Goal: Download file/media

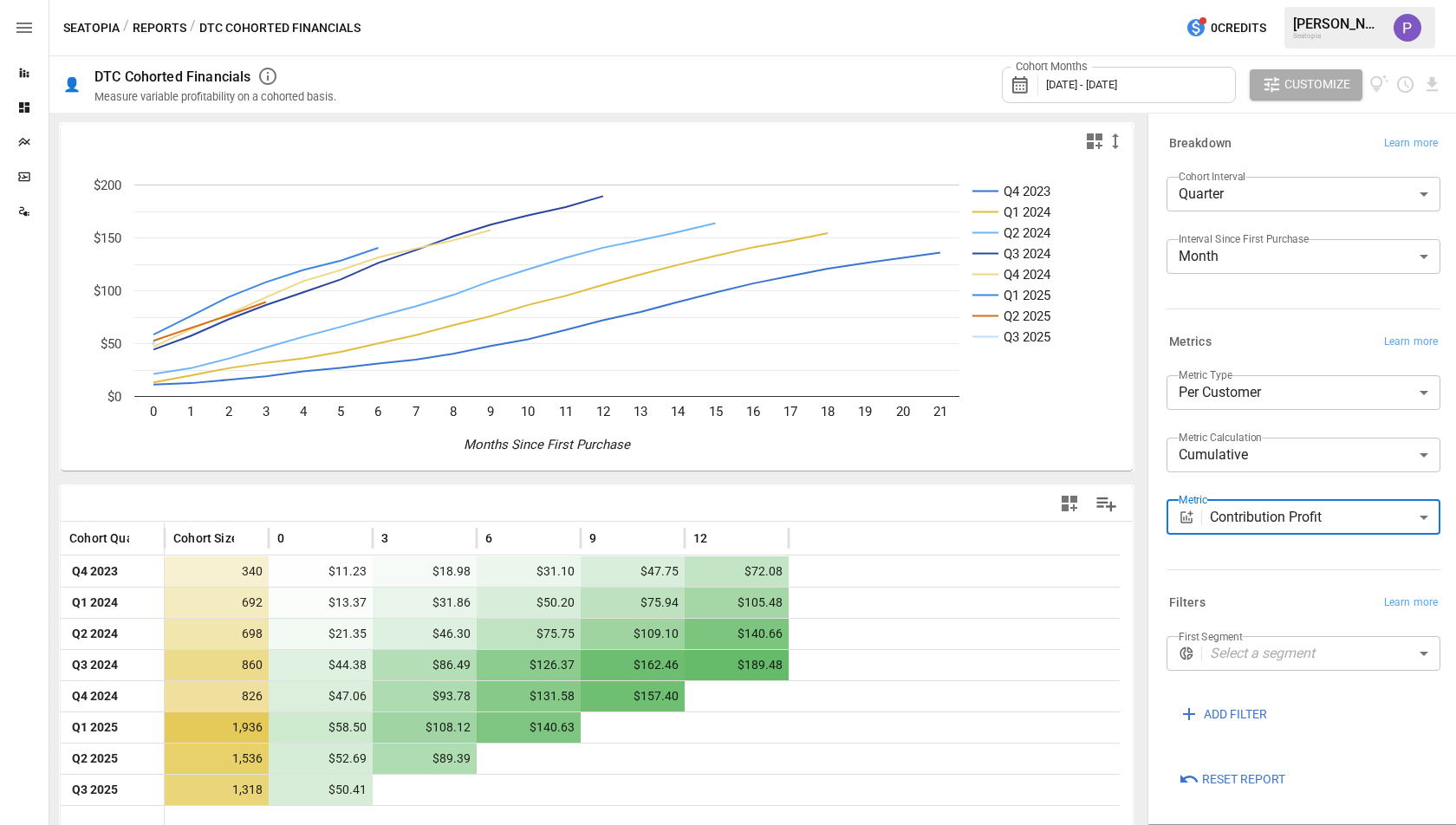
scroll to position [17, 0]
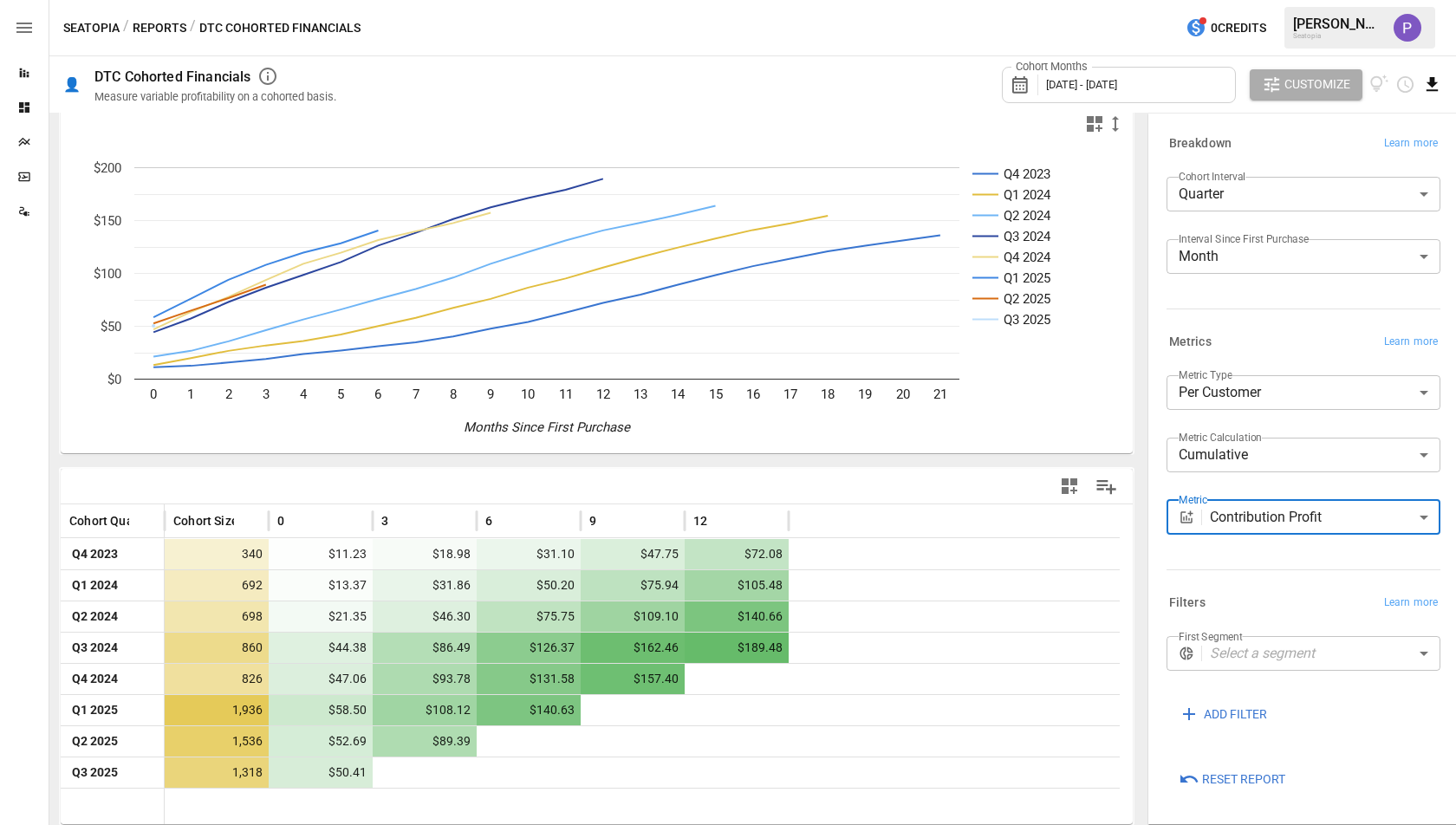
click at [1439, 87] on icon "Download report" at bounding box center [1432, 84] width 20 height 20
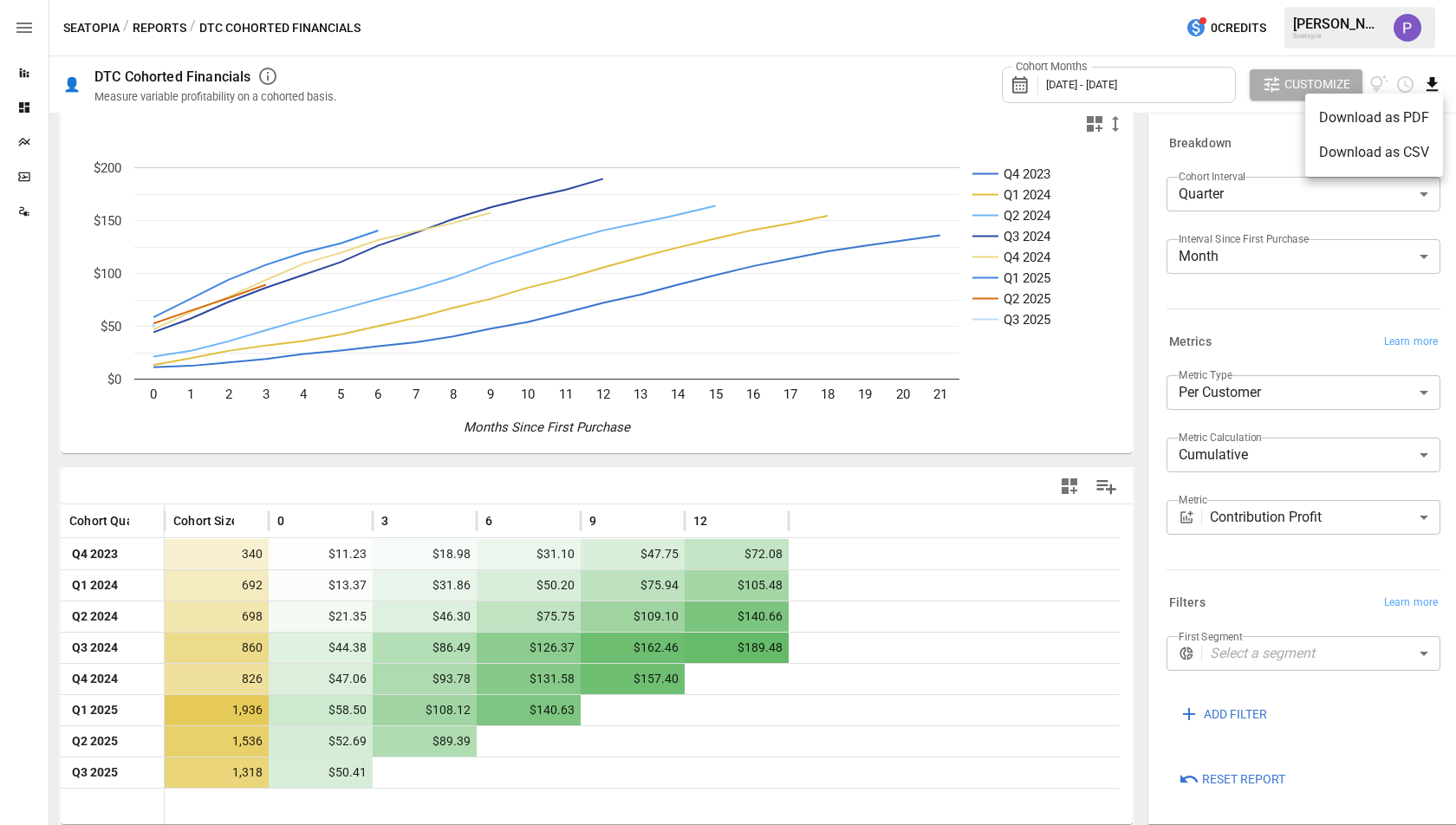
click at [1389, 146] on li "Download as CSV" at bounding box center [1373, 152] width 138 height 35
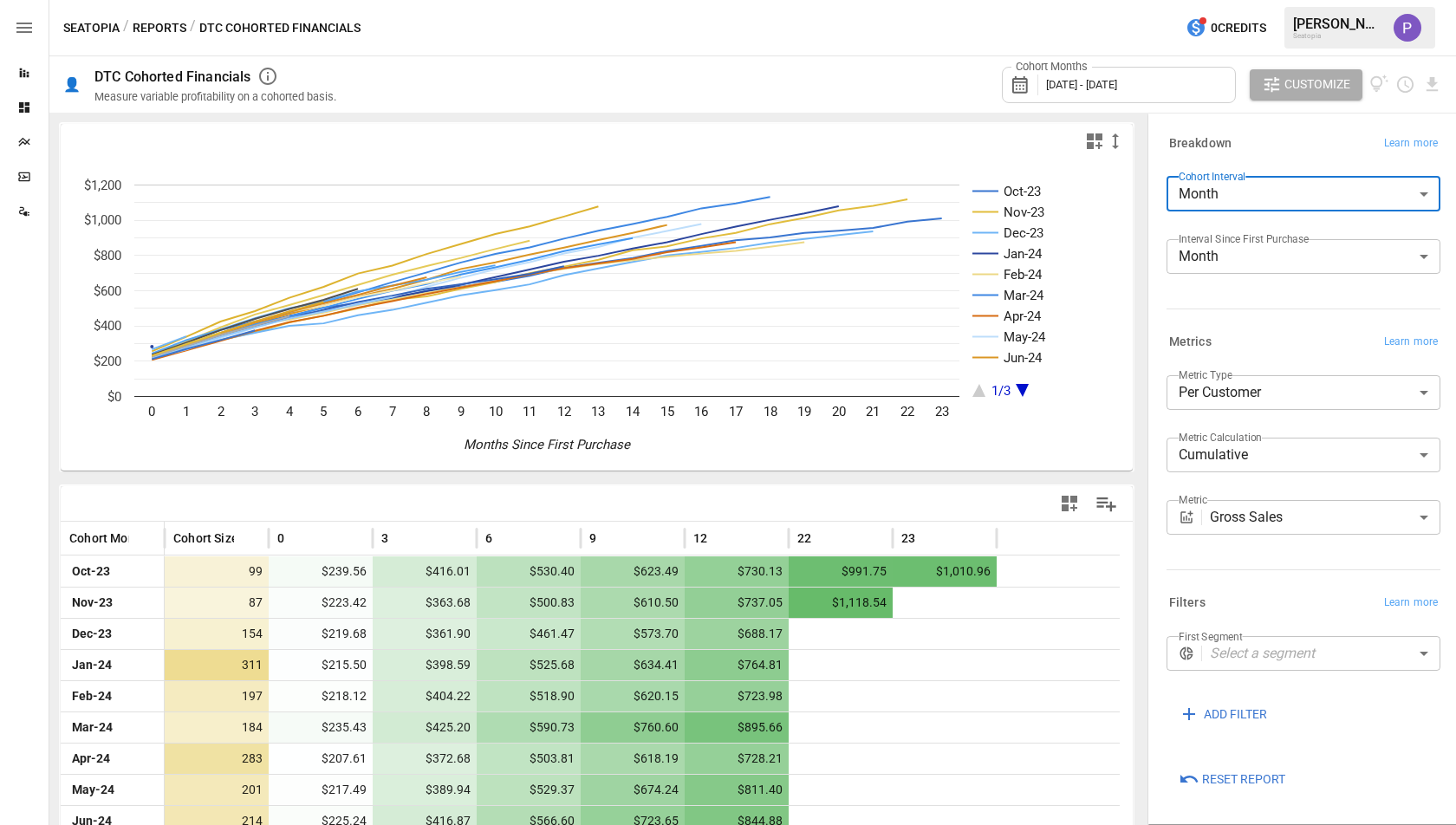
click at [1258, 0] on body "Reports Dashboards Plans SmartModel ™ Data Sources Seatopia / Reports / DTC Coh…" at bounding box center [728, 0] width 1456 height 0
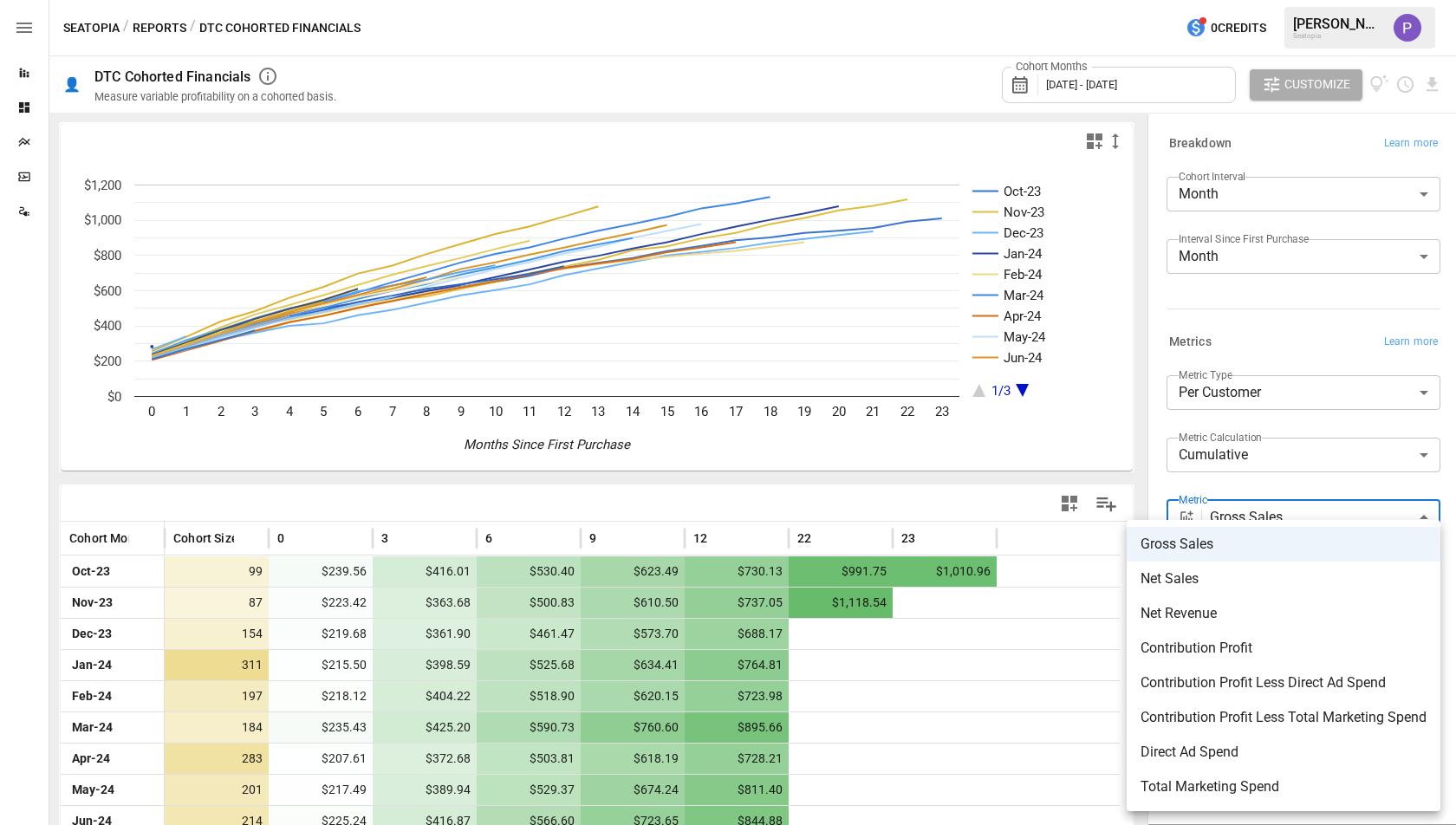
click at [686, 498] on div at bounding box center [728, 412] width 1456 height 825
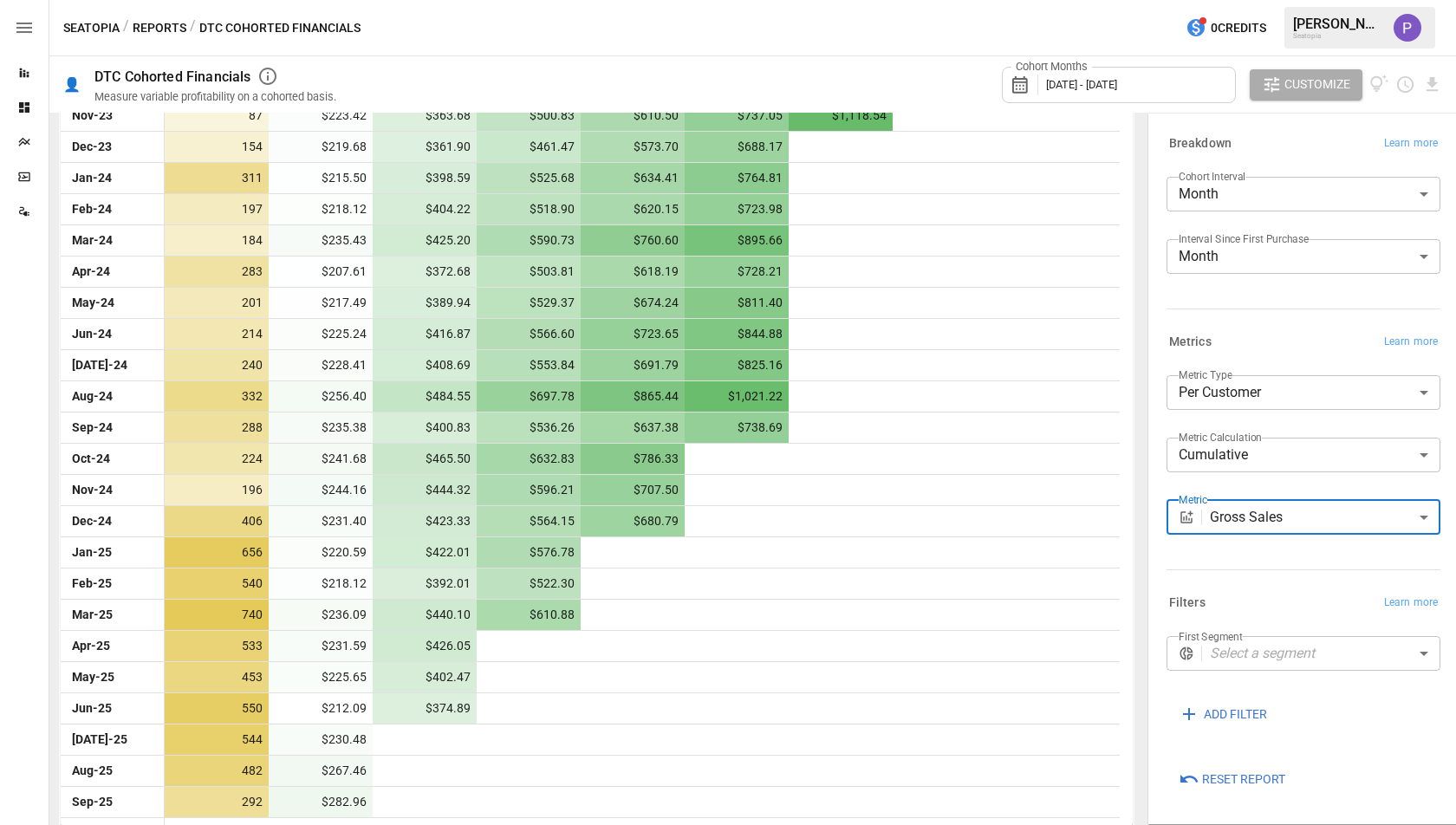
scroll to position [488, 0]
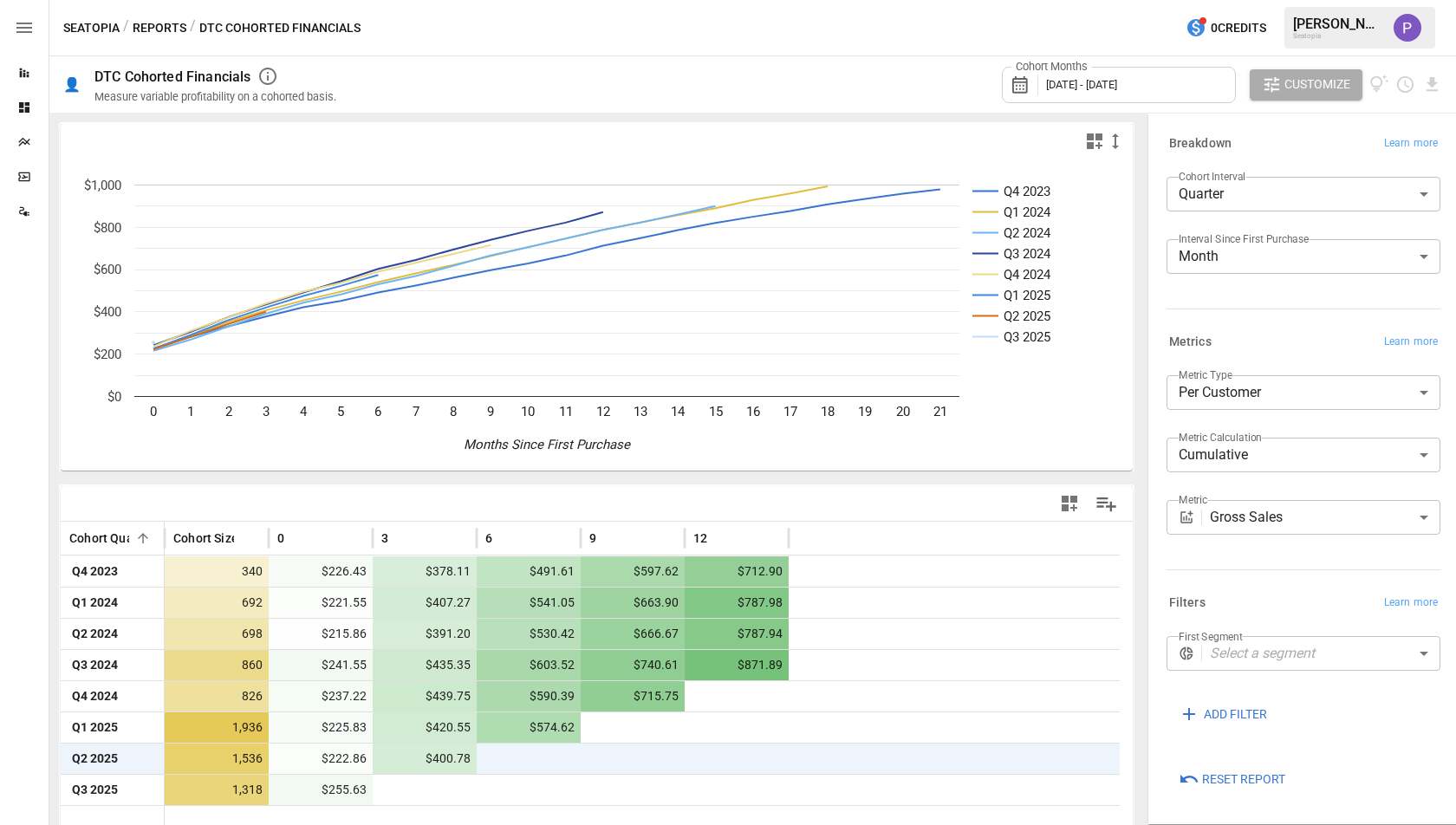
scroll to position [17, 0]
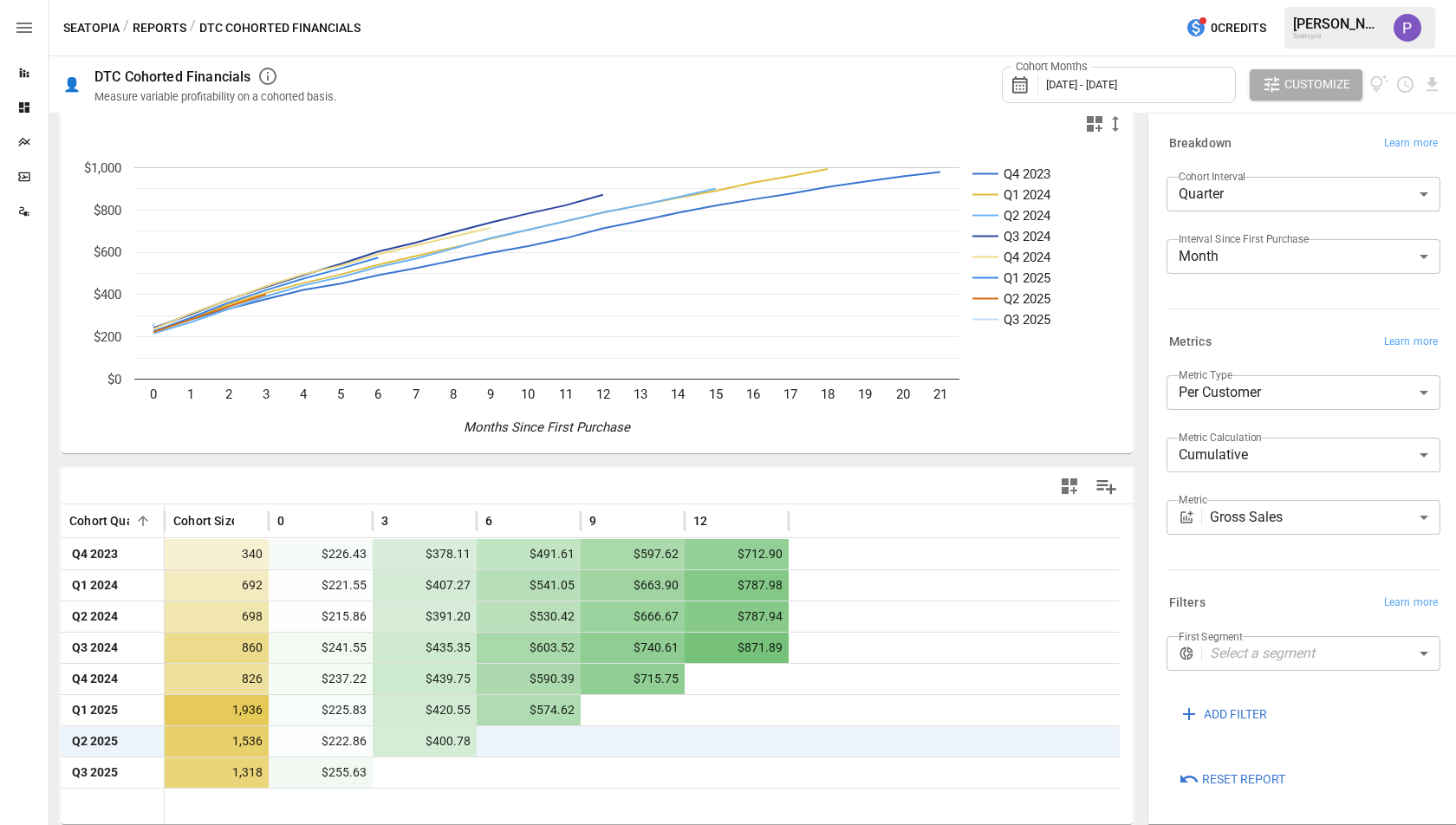
click at [1239, 0] on body "**********" at bounding box center [728, 0] width 1456 height 0
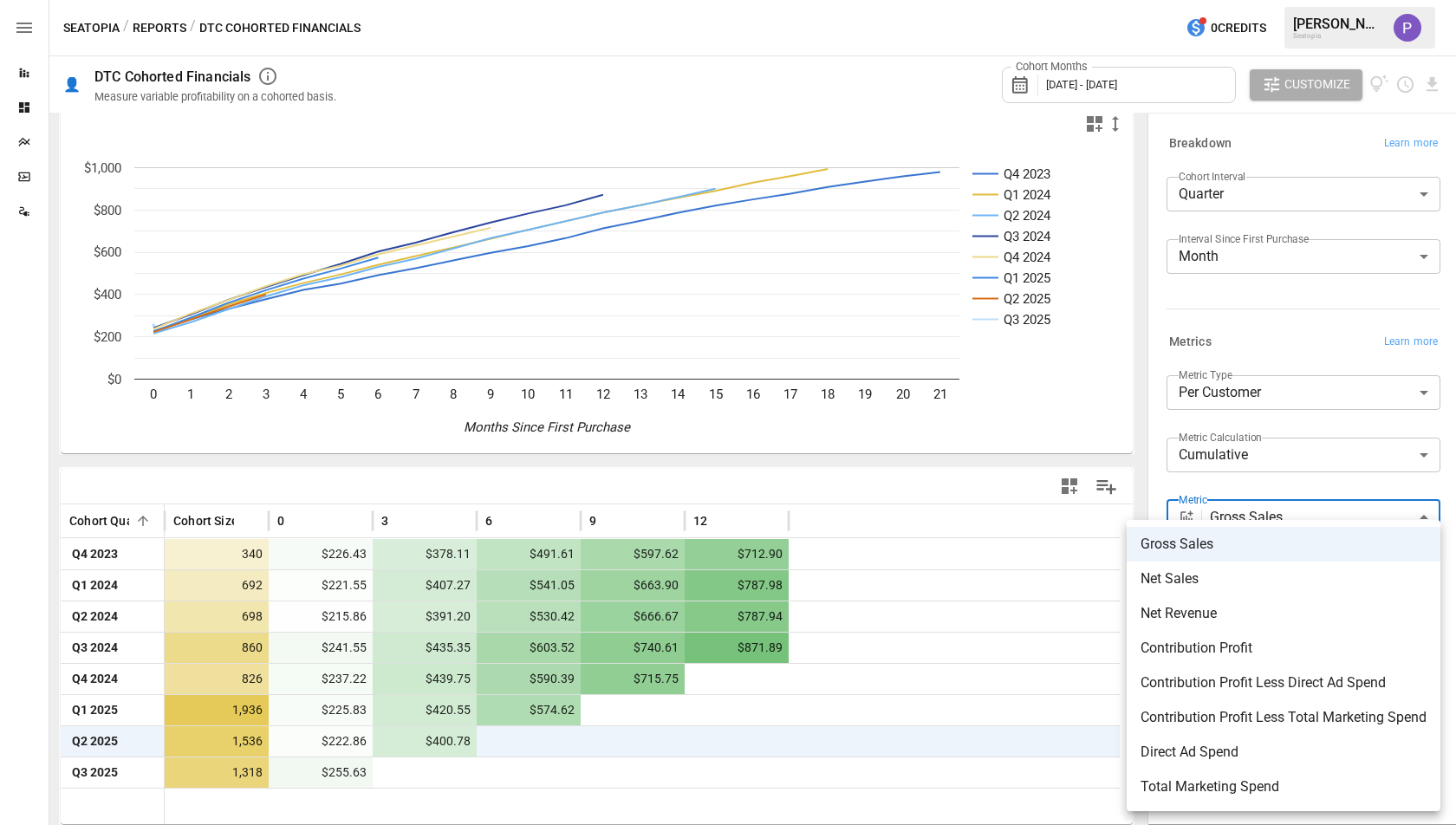
click at [1154, 478] on div at bounding box center [728, 412] width 1456 height 825
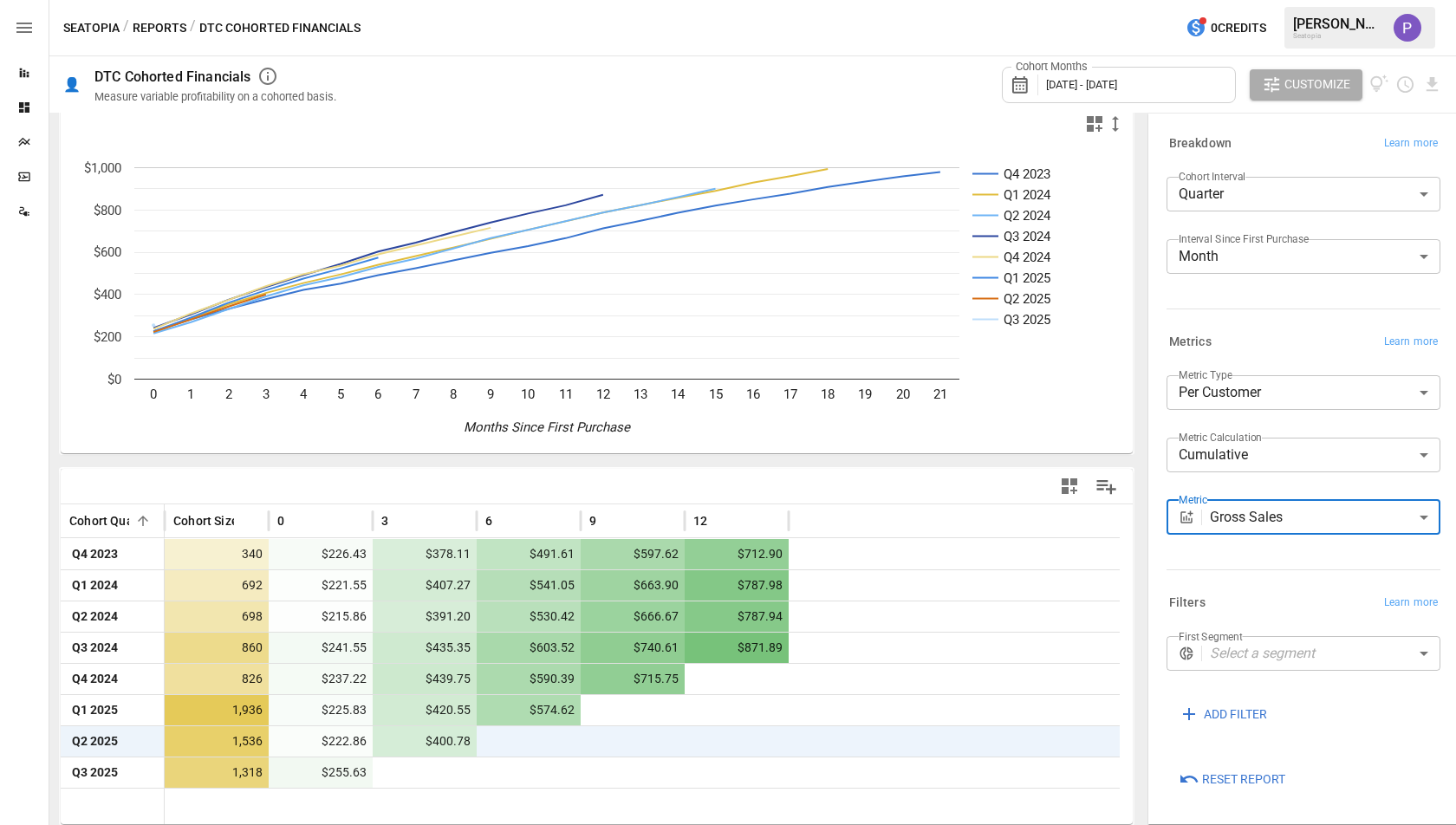
click at [1225, 0] on body "**********" at bounding box center [728, 0] width 1456 height 0
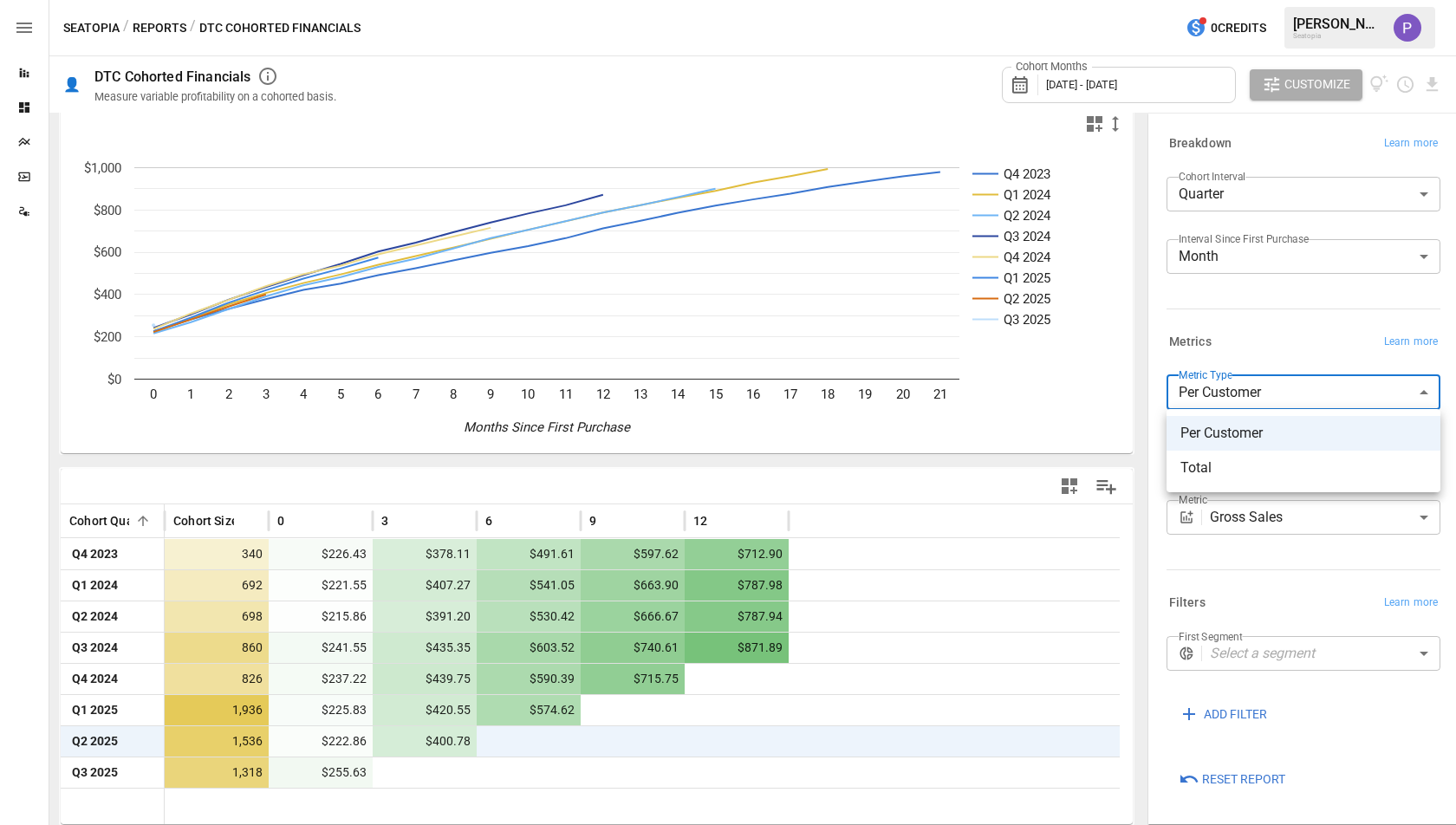
click at [1225, 399] on div at bounding box center [728, 412] width 1456 height 825
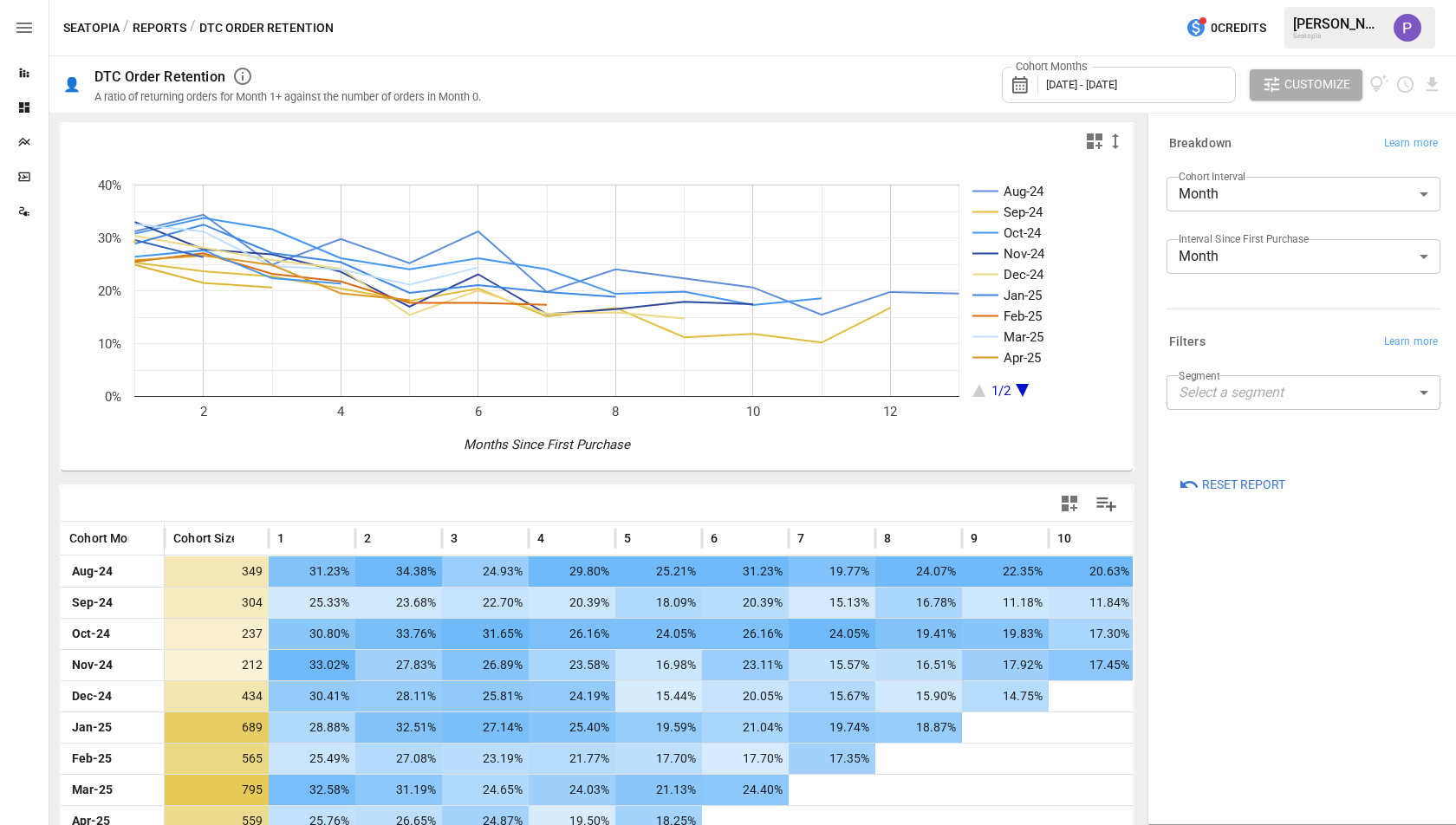
scroll to position [158, 0]
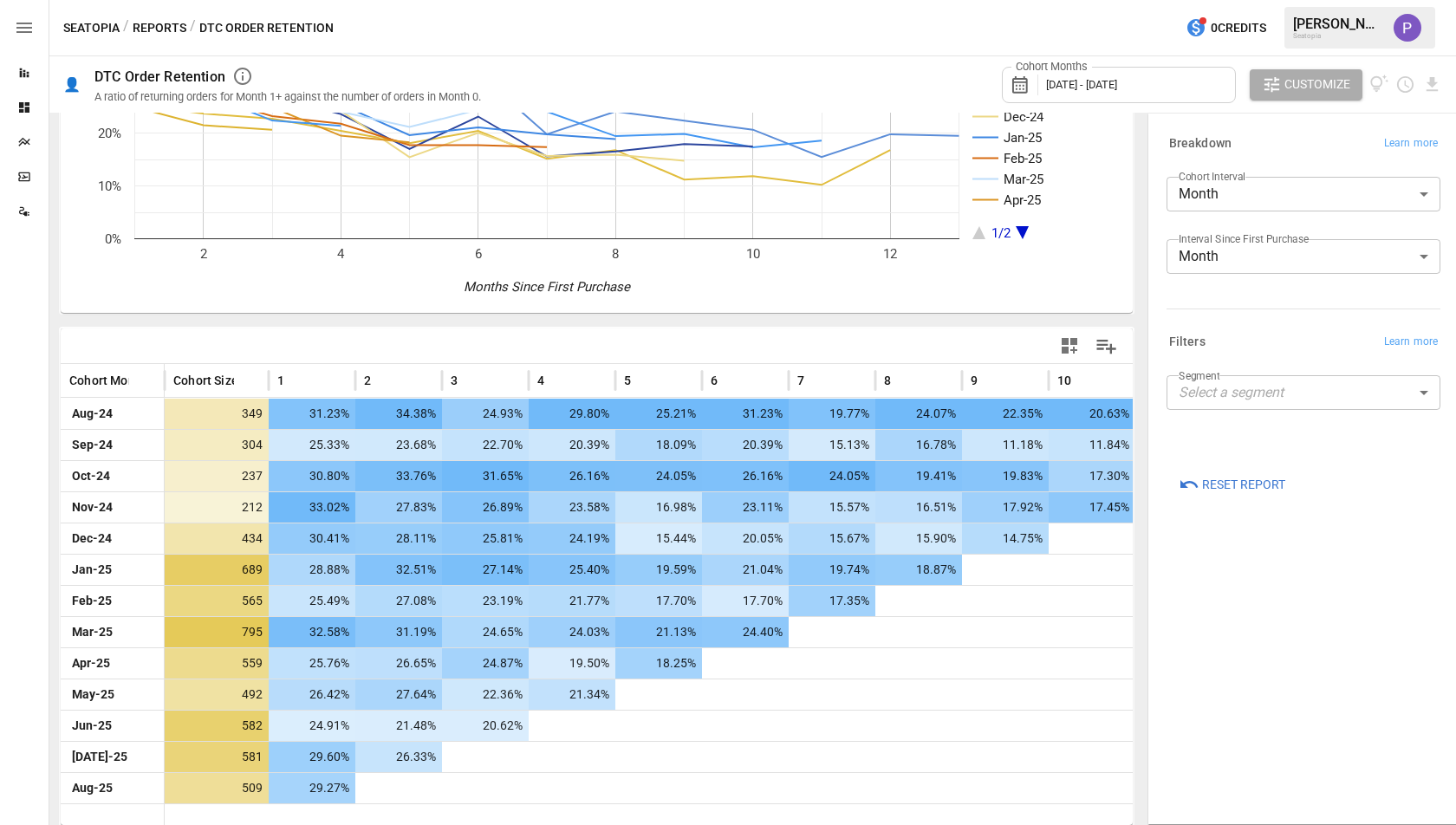
click at [157, 30] on button "Reports" at bounding box center [160, 28] width 54 height 22
